Goal: Task Accomplishment & Management: Manage account settings

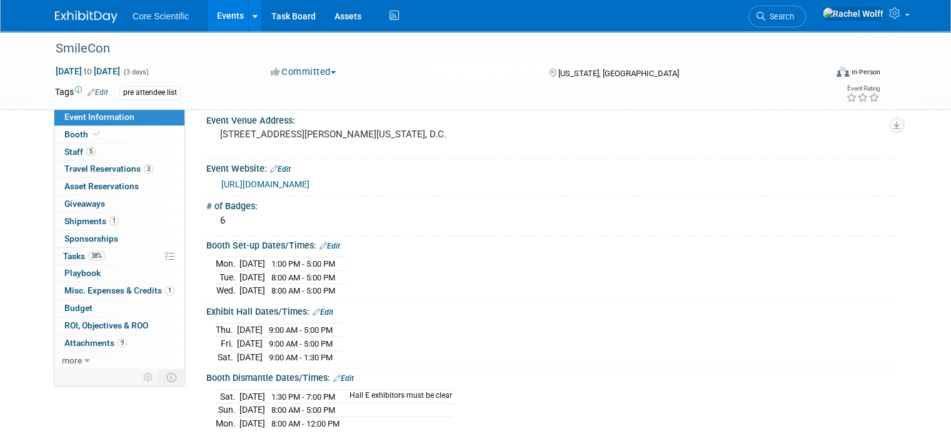
scroll to position [63, 0]
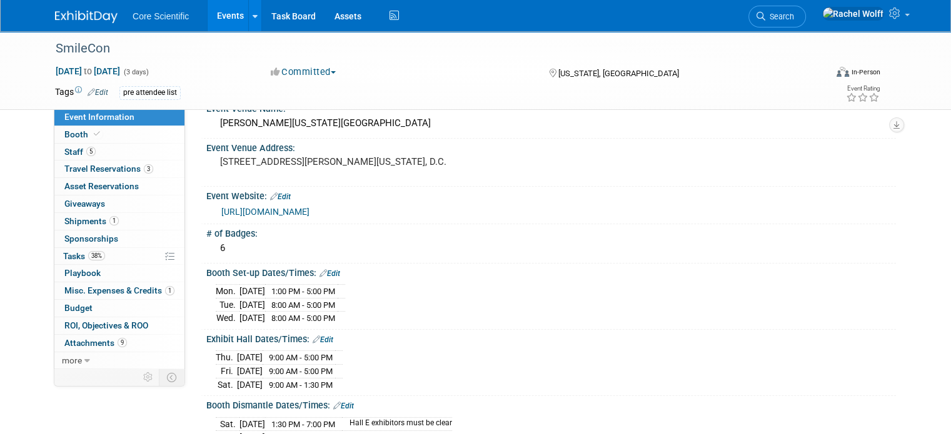
click at [294, 215] on link "[URL][DOMAIN_NAME]" at bounding box center [265, 212] width 88 height 10
click at [104, 17] on img at bounding box center [86, 17] width 63 height 13
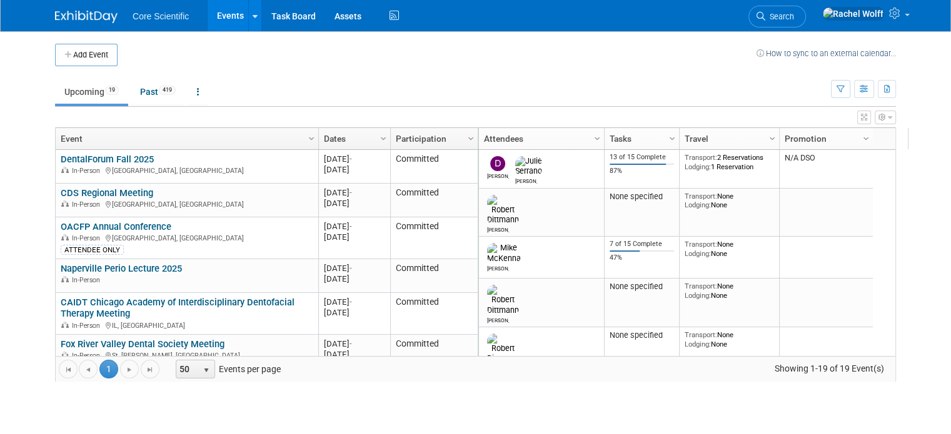
scroll to position [225, 0]
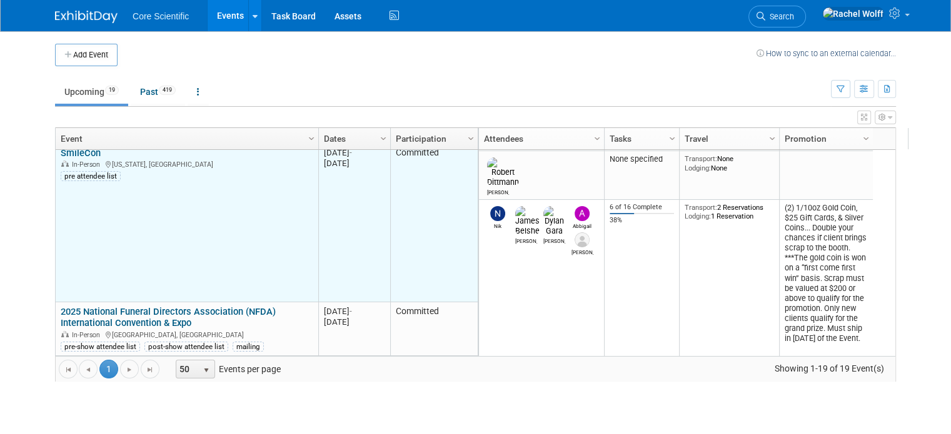
click at [78, 154] on link "SmileCon" at bounding box center [81, 153] width 40 height 11
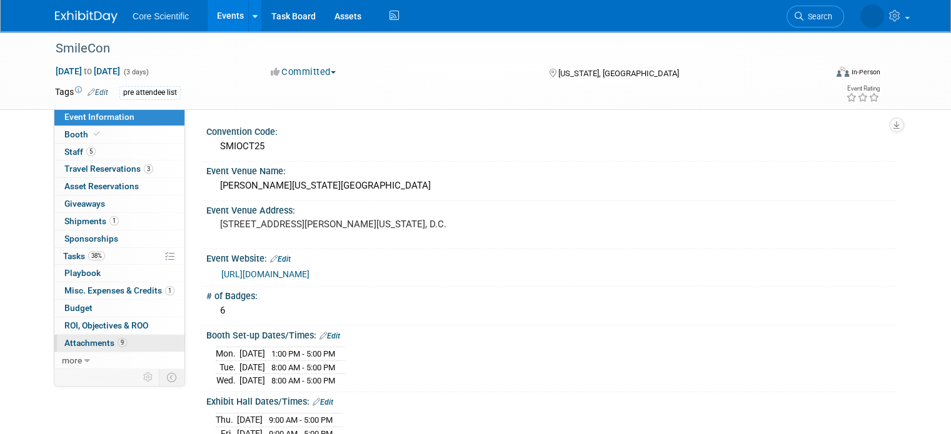
click at [83, 344] on span "Attachments 9" at bounding box center [95, 343] width 63 height 10
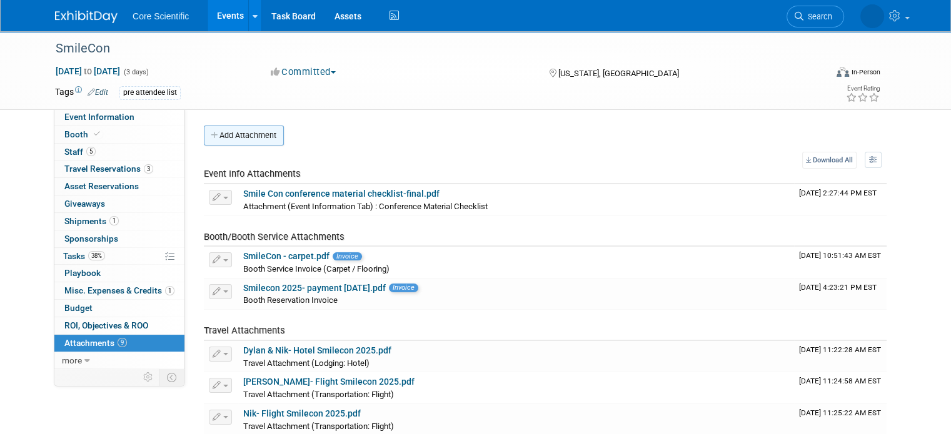
click at [238, 138] on button "Add Attachment" at bounding box center [244, 136] width 80 height 20
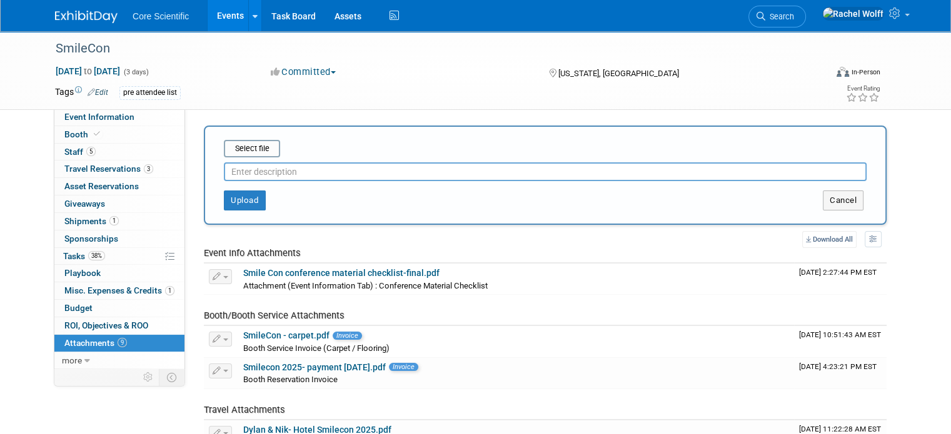
click at [252, 174] on input "text" at bounding box center [545, 172] width 643 height 19
click at [237, 144] on input "file" at bounding box center [204, 148] width 149 height 15
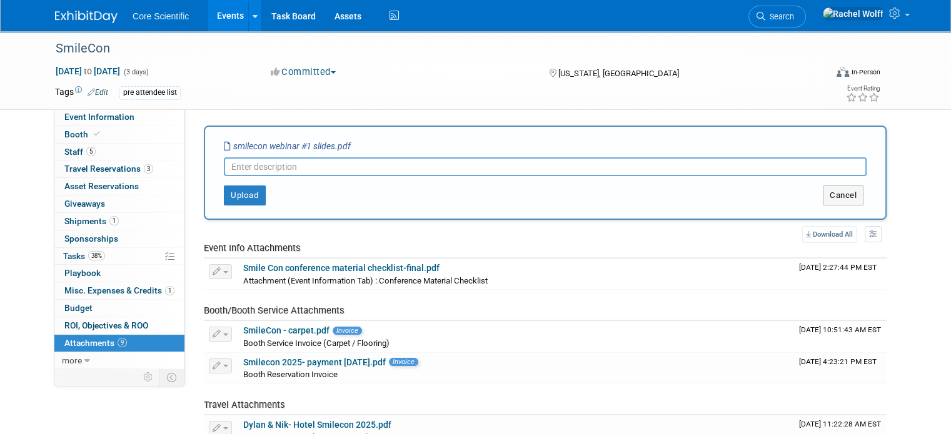
click at [298, 169] on input "text" at bounding box center [545, 167] width 643 height 19
type input "SmileCon Webinar slides about show info"
click at [233, 189] on button "Upload" at bounding box center [245, 196] width 42 height 20
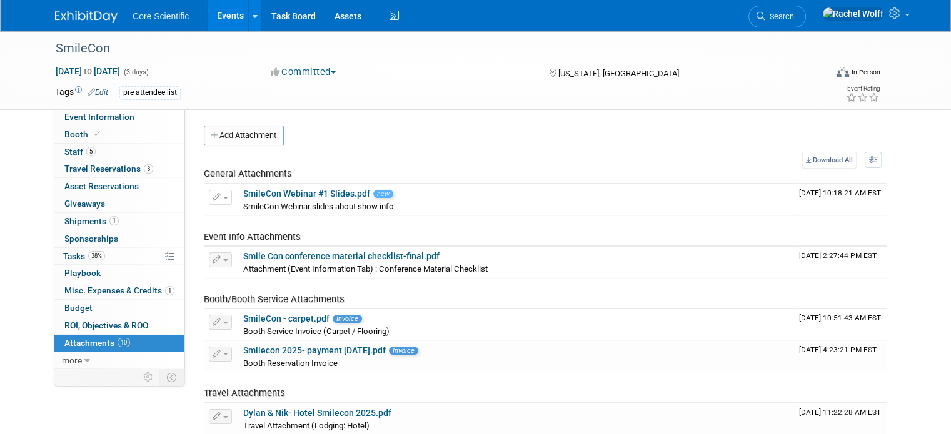
click at [384, 149] on div "Add Attachment Select file This is an invoice Upload Cancel Download All View P…" at bounding box center [545, 390] width 683 height 529
click at [88, 21] on img at bounding box center [86, 17] width 63 height 13
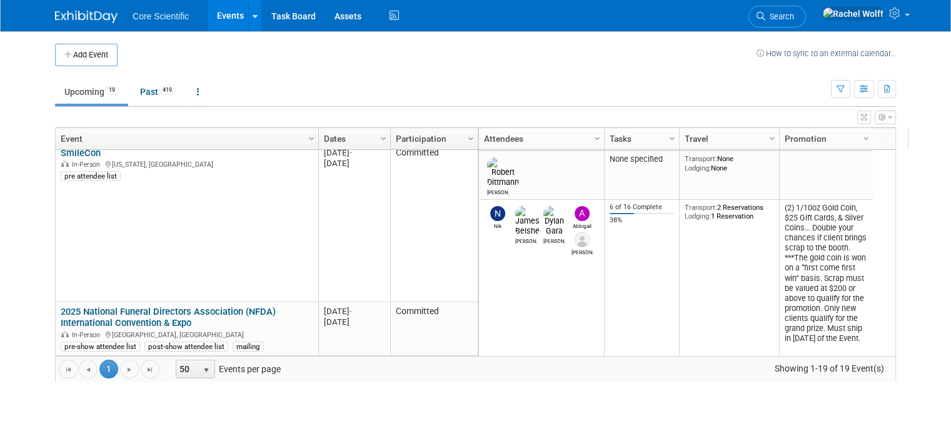
scroll to position [300, 0]
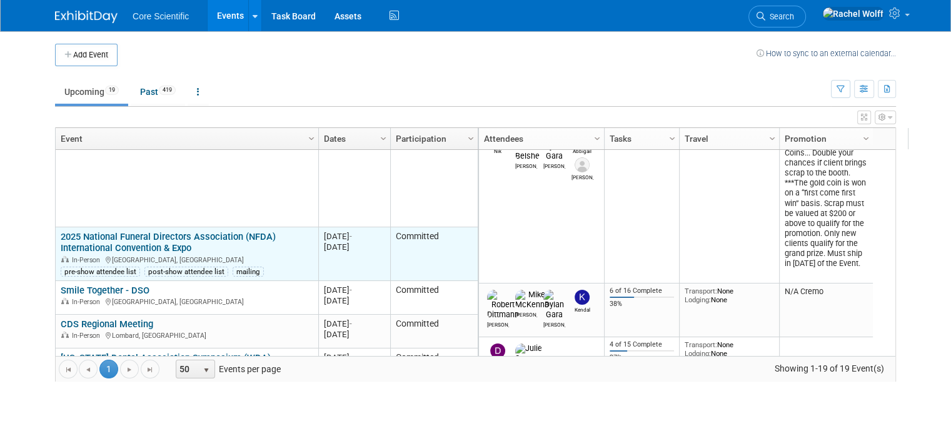
click at [169, 231] on link "2025 National Funeral Directors Association (NFDA) International Convention & E…" at bounding box center [168, 242] width 215 height 23
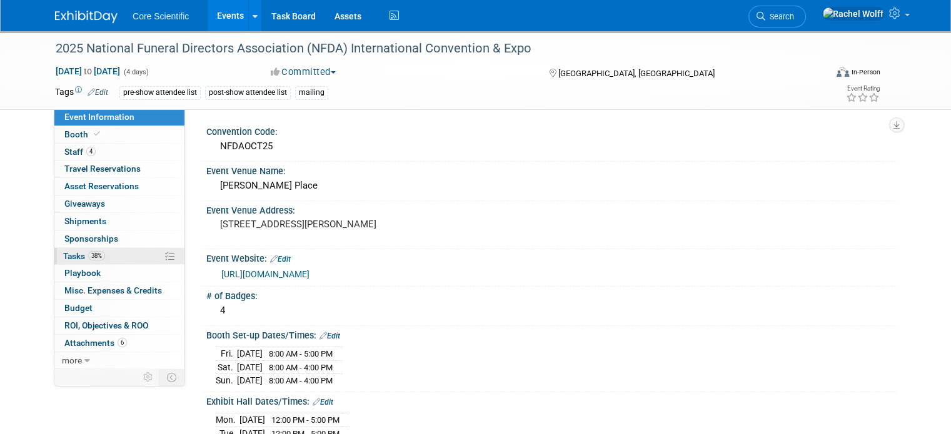
click at [90, 253] on span "38%" at bounding box center [96, 255] width 17 height 9
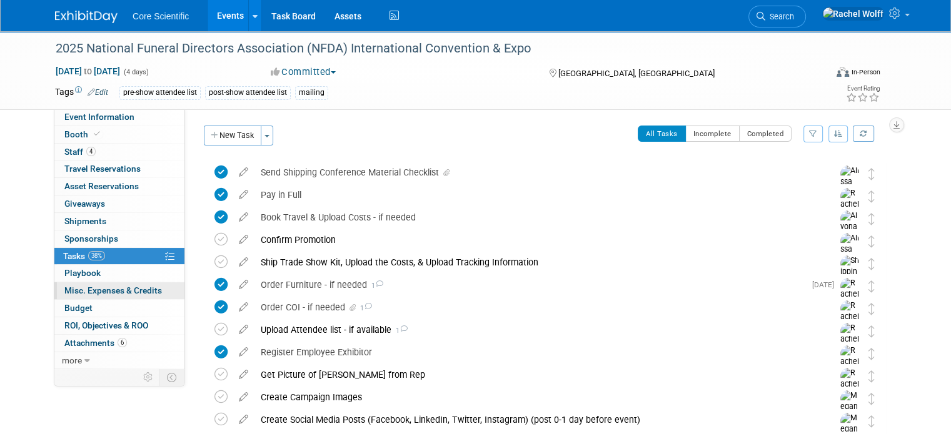
click at [84, 289] on span "Misc. Expenses & Credits 0" at bounding box center [113, 291] width 98 height 10
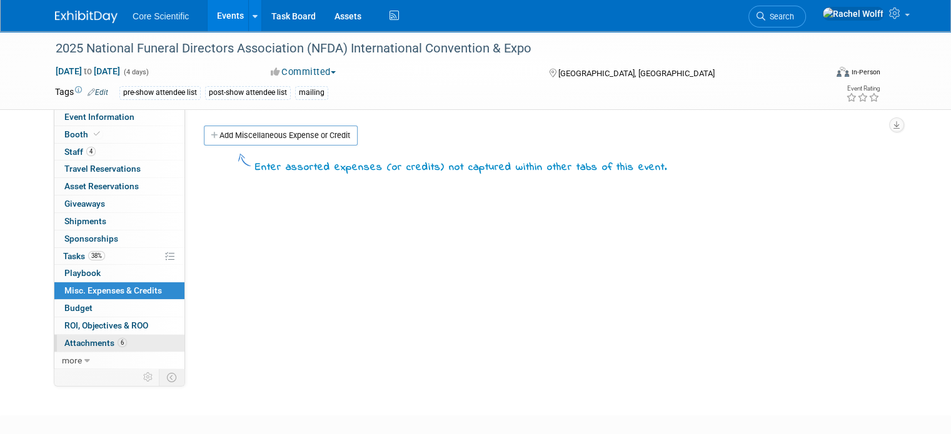
click at [79, 344] on span "Attachments 6" at bounding box center [95, 343] width 63 height 10
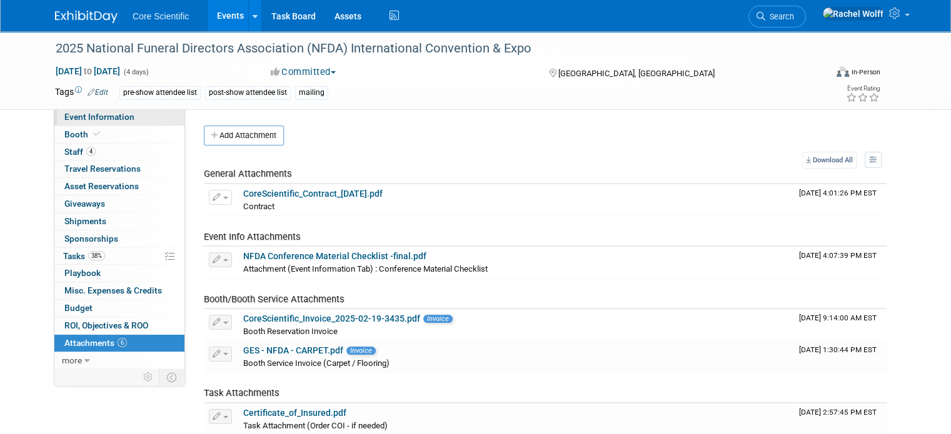
click at [118, 123] on link "Event Information" at bounding box center [119, 117] width 130 height 17
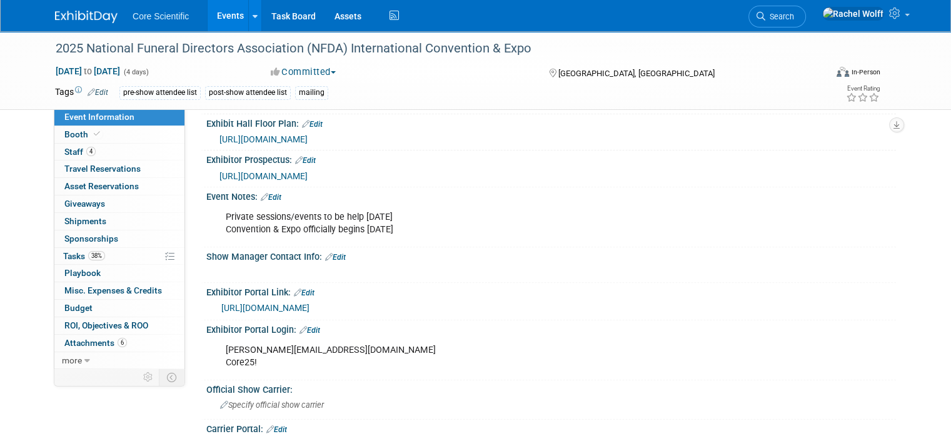
scroll to position [438, 0]
click at [290, 303] on link "https://nfda25.exh.mapyourshow.com/7_0/main/default" at bounding box center [265, 308] width 88 height 10
click at [58, 18] on img at bounding box center [86, 17] width 63 height 13
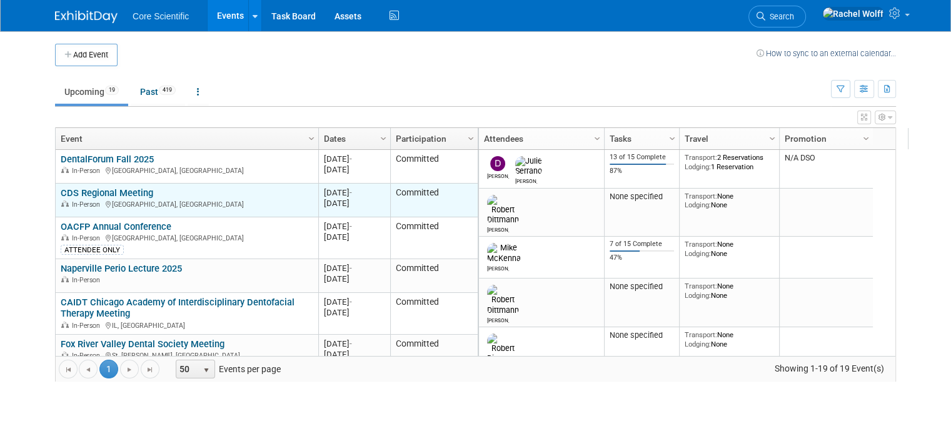
click at [138, 196] on link "CDS Regional Meeting" at bounding box center [107, 193] width 93 height 11
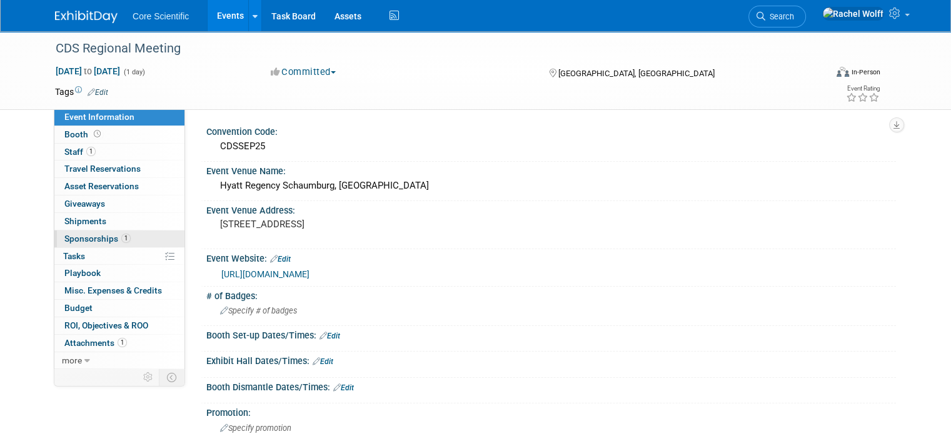
click at [146, 241] on link "1 Sponsorships 1" at bounding box center [119, 239] width 130 height 17
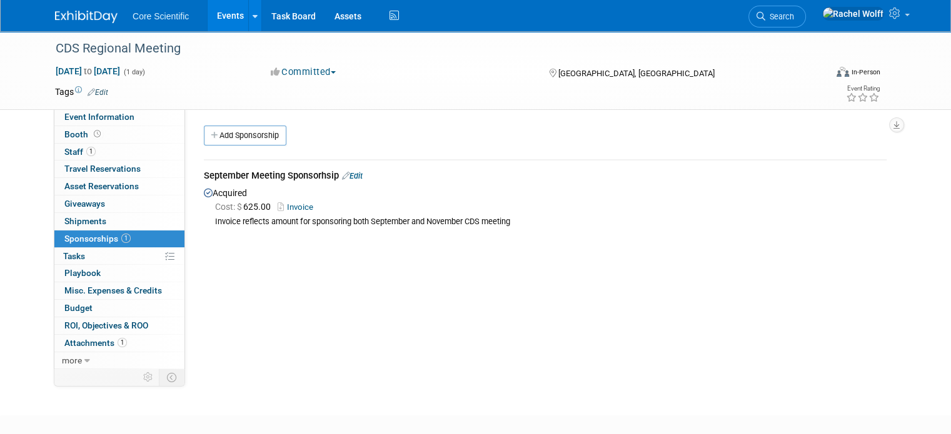
click at [268, 262] on div "Convention Code: CDSSEP25 Event Venue Name: [GEOGRAPHIC_DATA], [GEOGRAPHIC_DATA…" at bounding box center [540, 238] width 711 height 259
click at [134, 151] on link "1 Staff 1" at bounding box center [119, 152] width 130 height 17
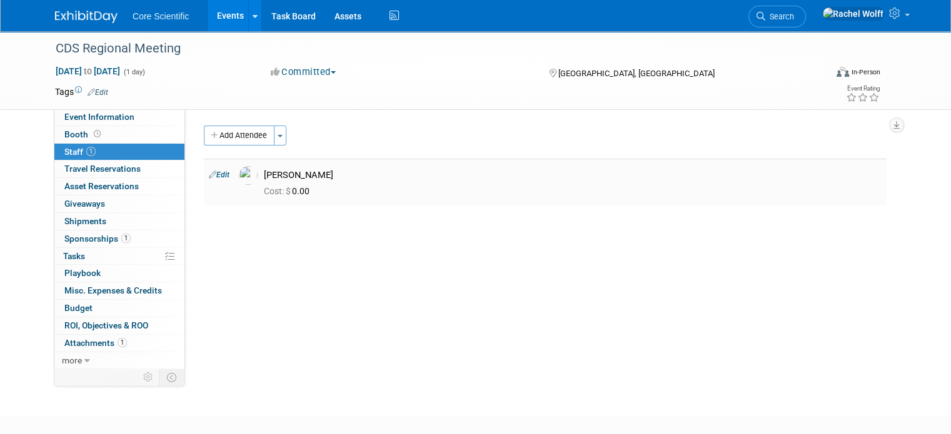
click at [218, 196] on td "Edit" at bounding box center [219, 182] width 30 height 47
click at [219, 240] on div "Convention Code: CDSSEP25 Event Venue Name: [GEOGRAPHIC_DATA], [GEOGRAPHIC_DATA…" at bounding box center [540, 238] width 711 height 259
click at [118, 124] on link "Event Information" at bounding box center [119, 117] width 130 height 17
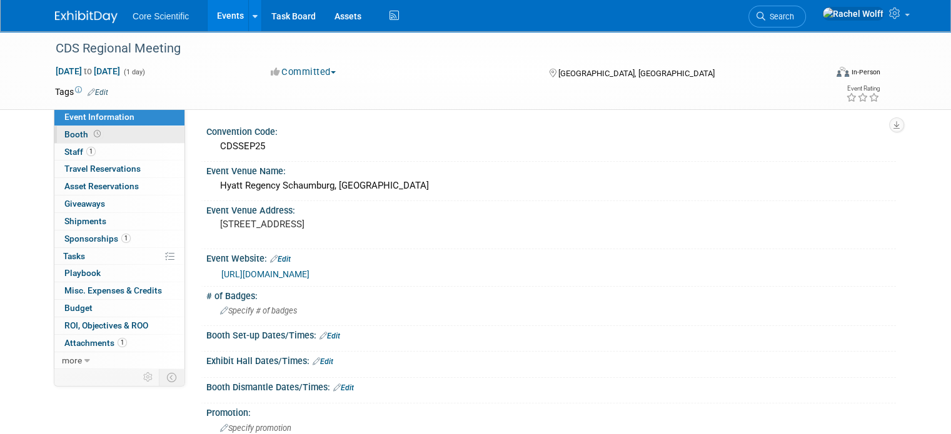
click at [118, 141] on link "Booth" at bounding box center [119, 134] width 130 height 17
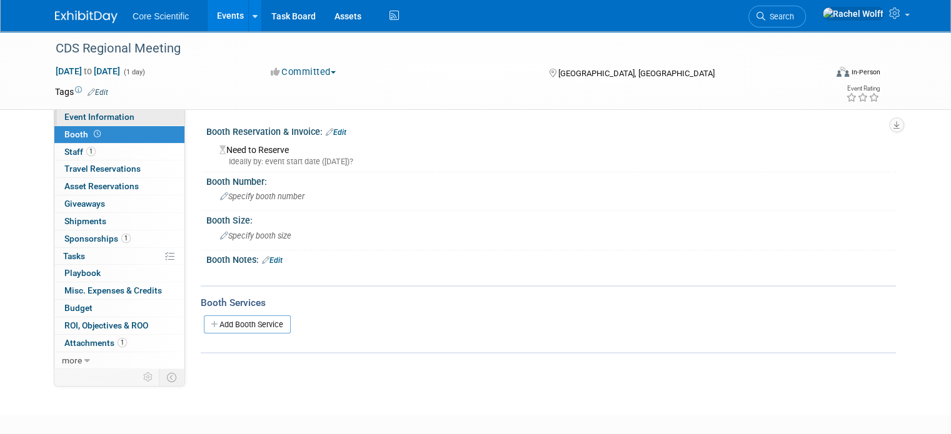
click at [115, 121] on span "Event Information" at bounding box center [99, 117] width 70 height 10
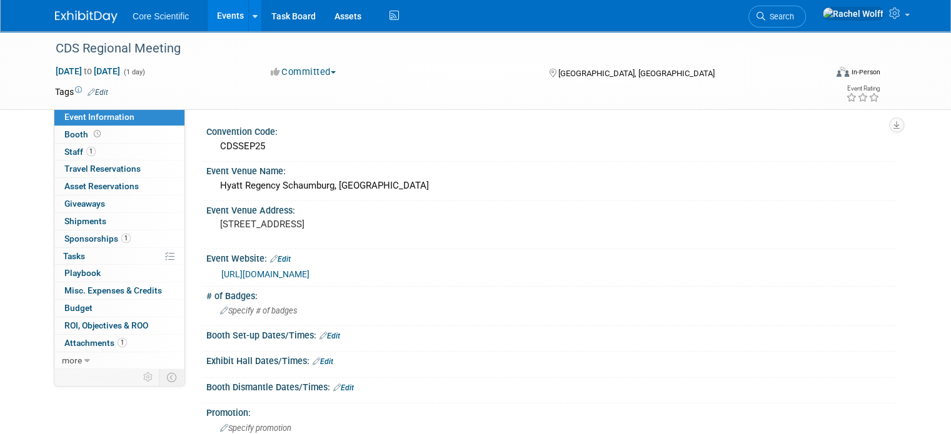
click at [55, 12] on img at bounding box center [86, 17] width 63 height 13
